Goal: Navigation & Orientation: Find specific page/section

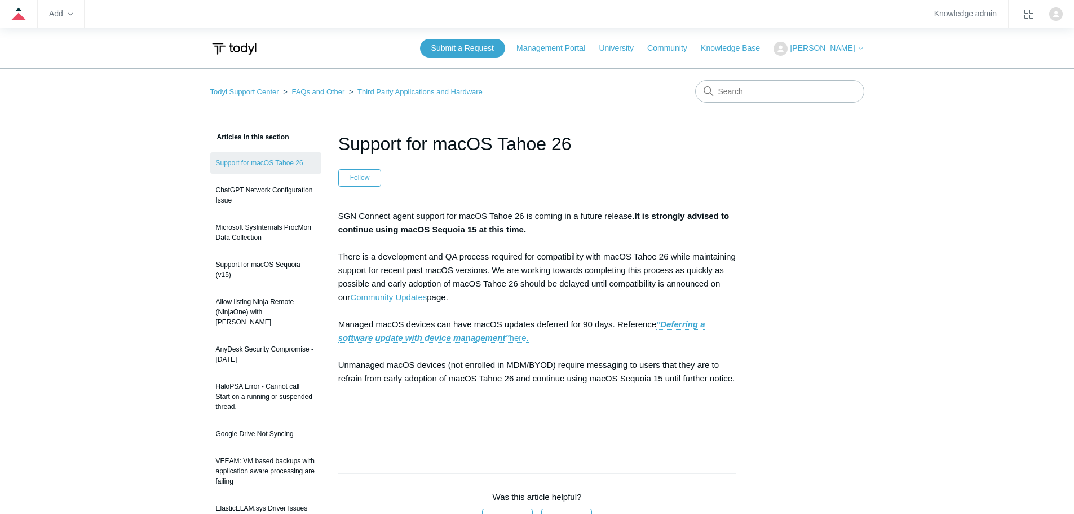
click at [860, 50] on icon at bounding box center [860, 48] width 7 height 7
click at [1024, 15] on button "product tray" at bounding box center [1029, 14] width 18 height 18
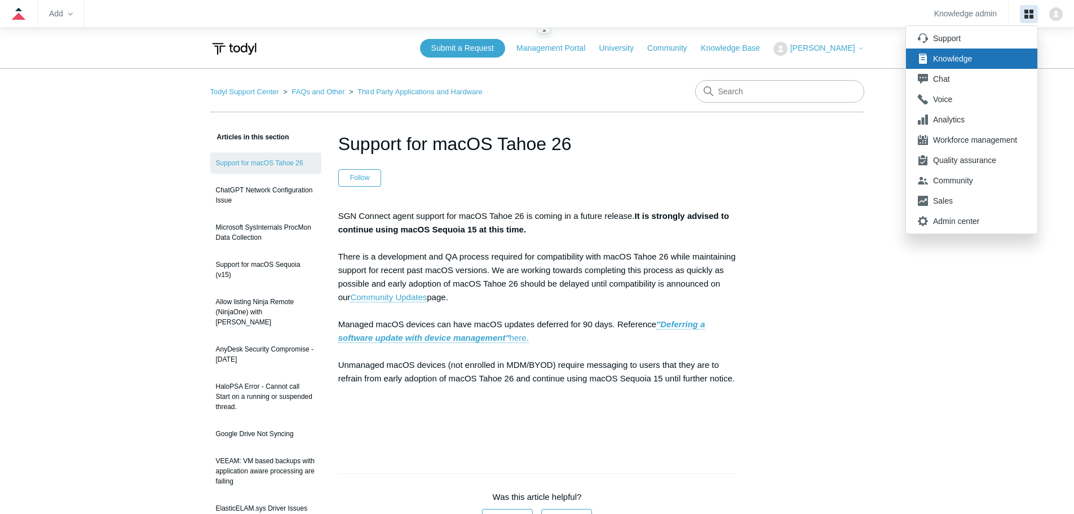
click at [1024, 15] on button "product tray" at bounding box center [1029, 14] width 18 height 18
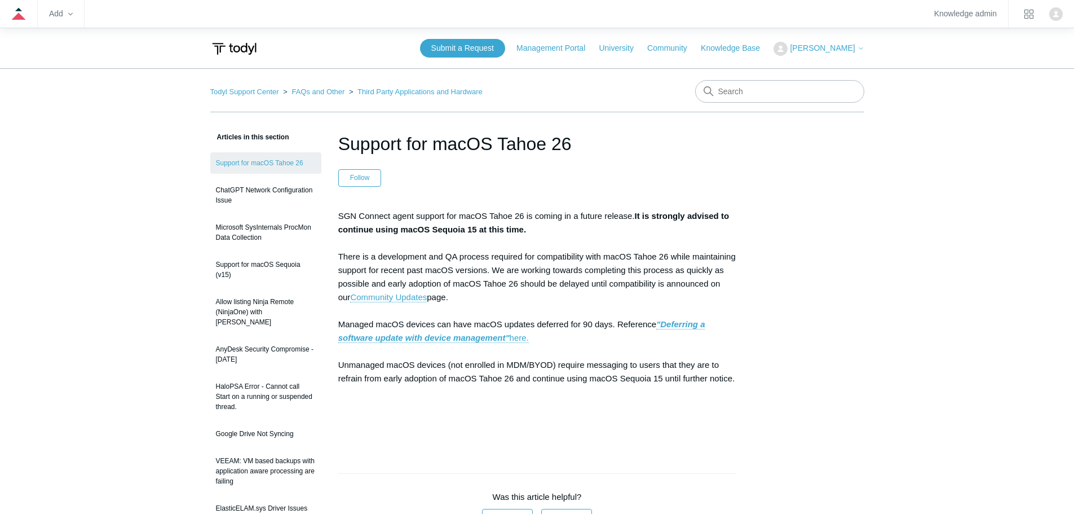
click at [861, 51] on icon at bounding box center [860, 48] width 7 height 7
click at [68, 14] on zd-hc-trigger "Add" at bounding box center [61, 14] width 24 height 6
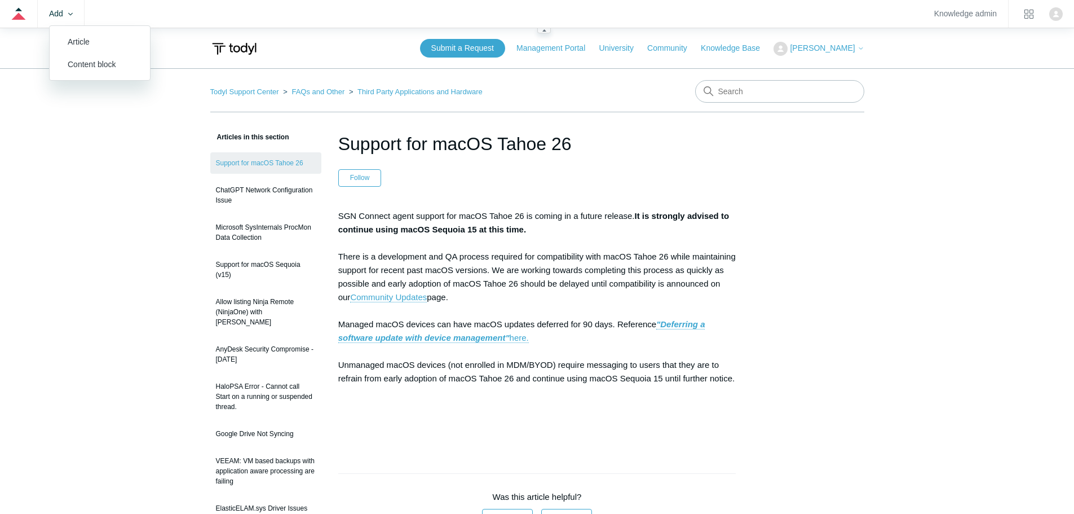
click at [68, 14] on zd-hc-trigger "Add" at bounding box center [61, 14] width 24 height 6
click at [856, 48] on span "[PERSON_NAME]" at bounding box center [827, 47] width 74 height 9
click at [1028, 11] on icon "product tray" at bounding box center [1028, 14] width 9 height 9
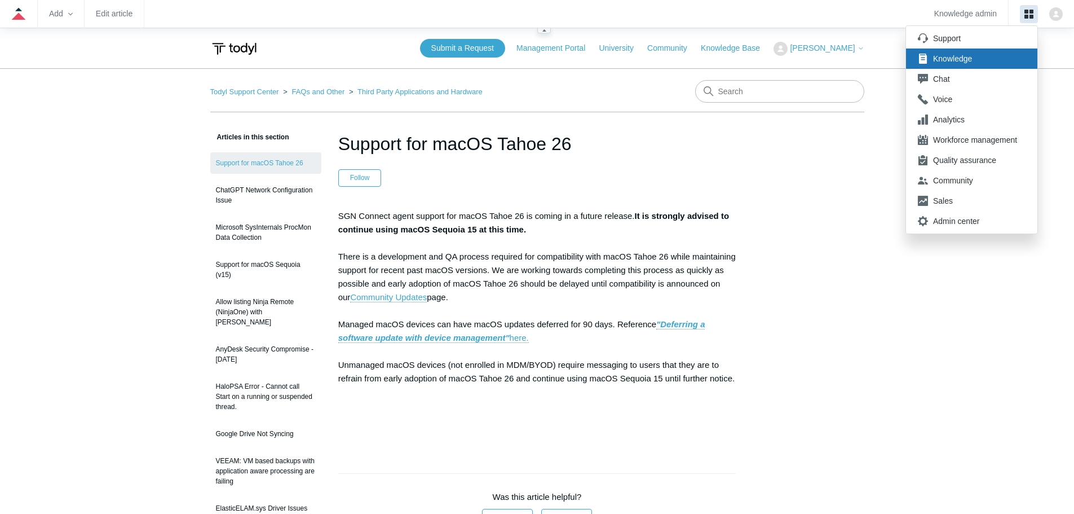
click at [1028, 11] on rect "product tray" at bounding box center [1026, 12] width 4 height 4
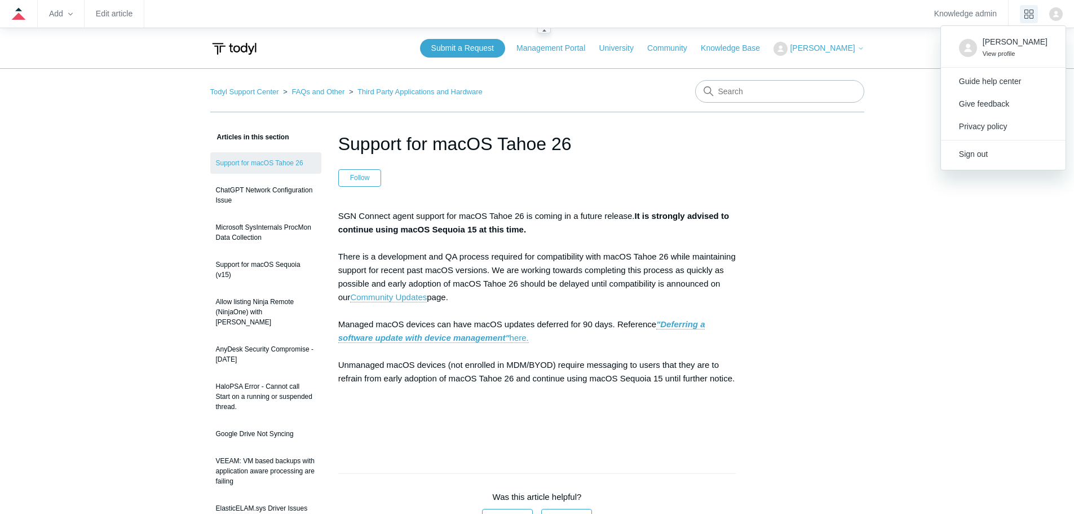
click at [1051, 10] on img "Click your profile icon to open the profile menu" at bounding box center [1056, 14] width 14 height 14
